Goal: Information Seeking & Learning: Understand process/instructions

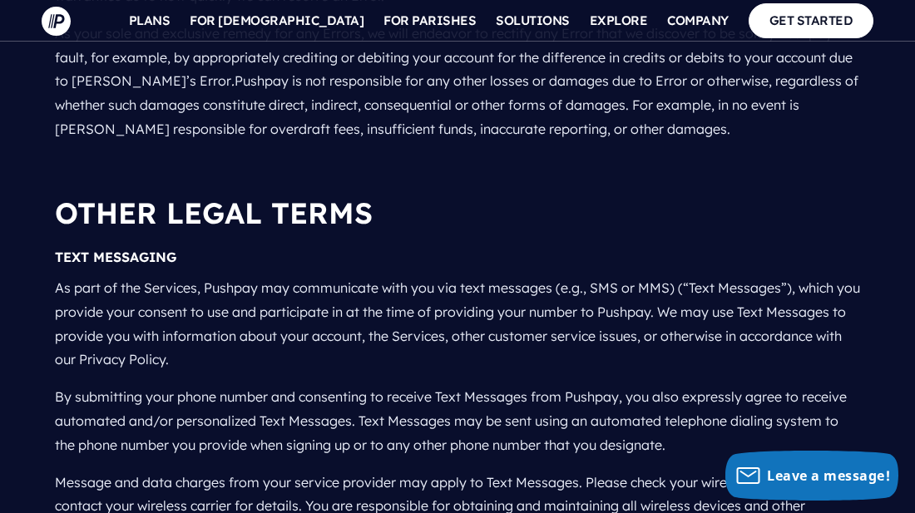
scroll to position [4940, 0]
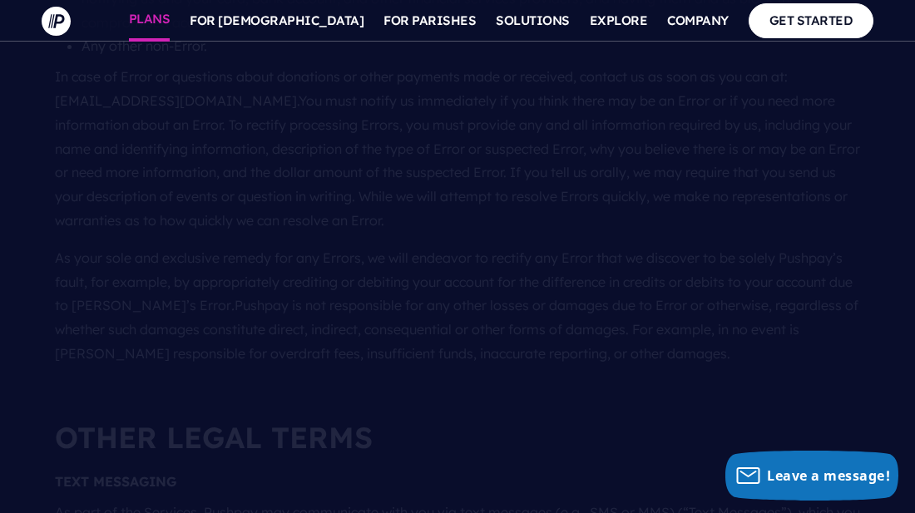
click at [171, 20] on link "PLANS" at bounding box center [150, 21] width 42 height 42
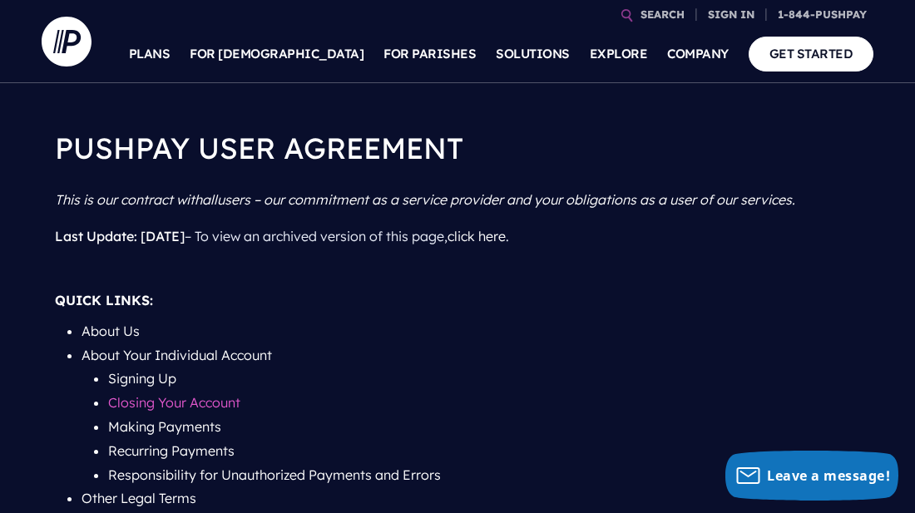
click at [175, 402] on link "Closing Your Account" at bounding box center [174, 402] width 132 height 17
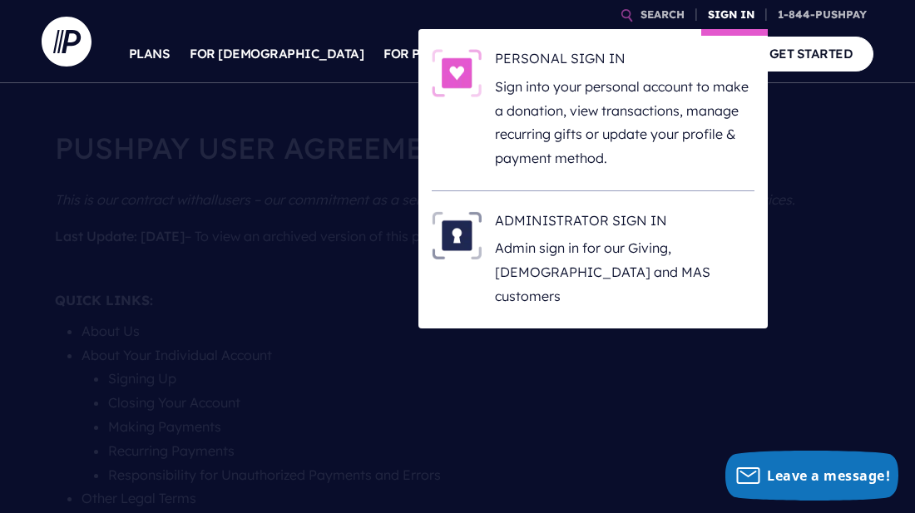
click at [742, 16] on link "SIGN IN" at bounding box center [731, 14] width 60 height 29
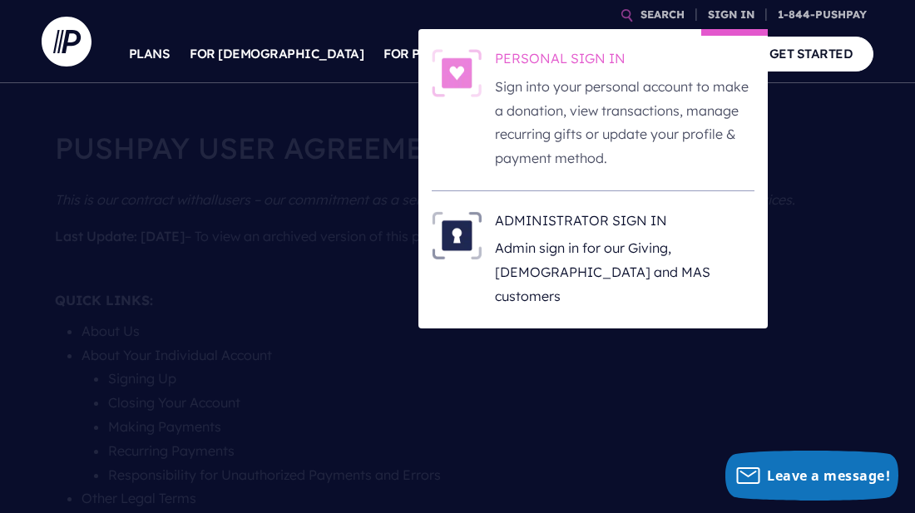
click at [572, 57] on h6 "PERSONAL SIGN IN" at bounding box center [625, 61] width 260 height 25
